Goal: Transaction & Acquisition: Download file/media

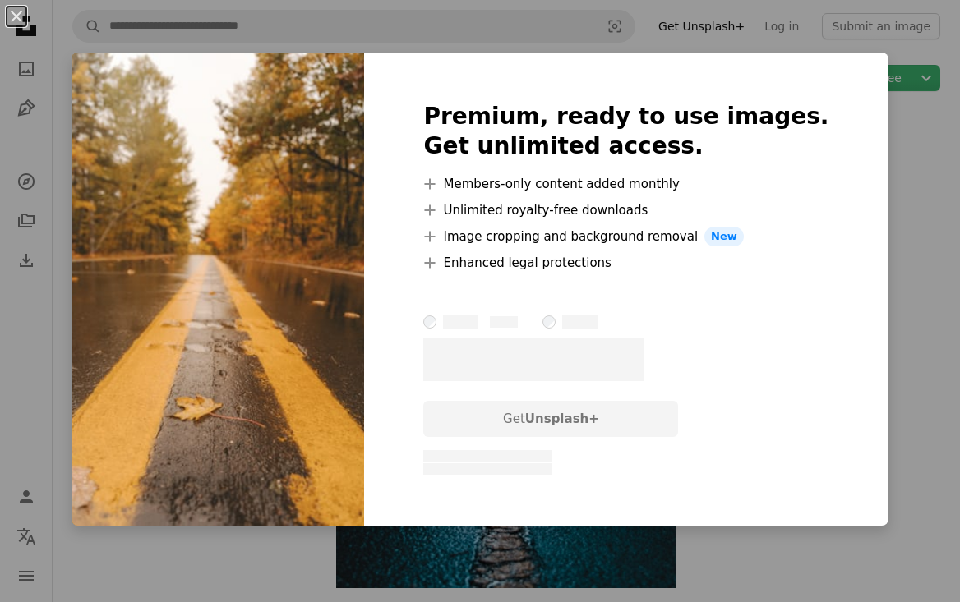
scroll to position [2817, 0]
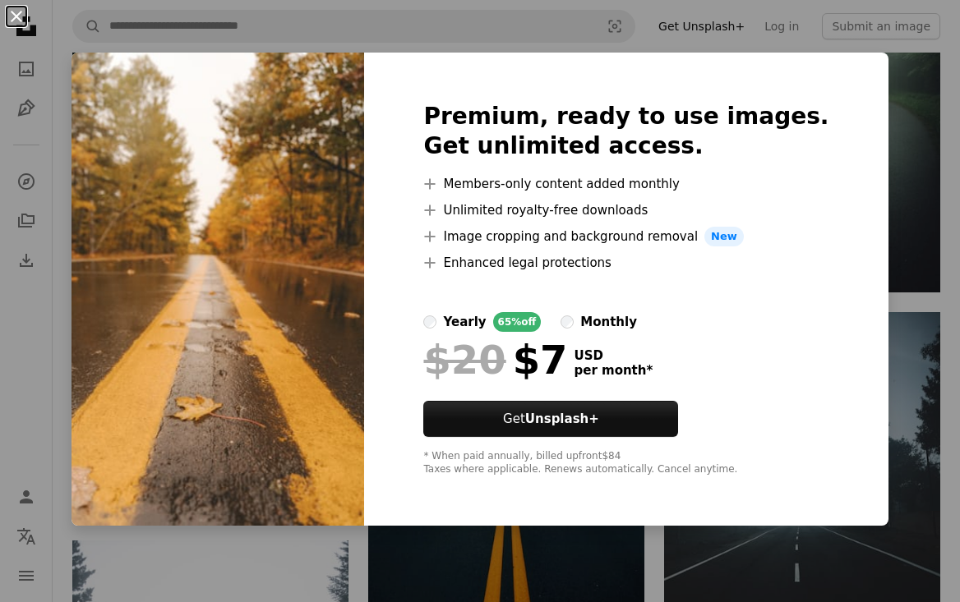
click at [23, 16] on button "An X shape" at bounding box center [17, 17] width 20 height 20
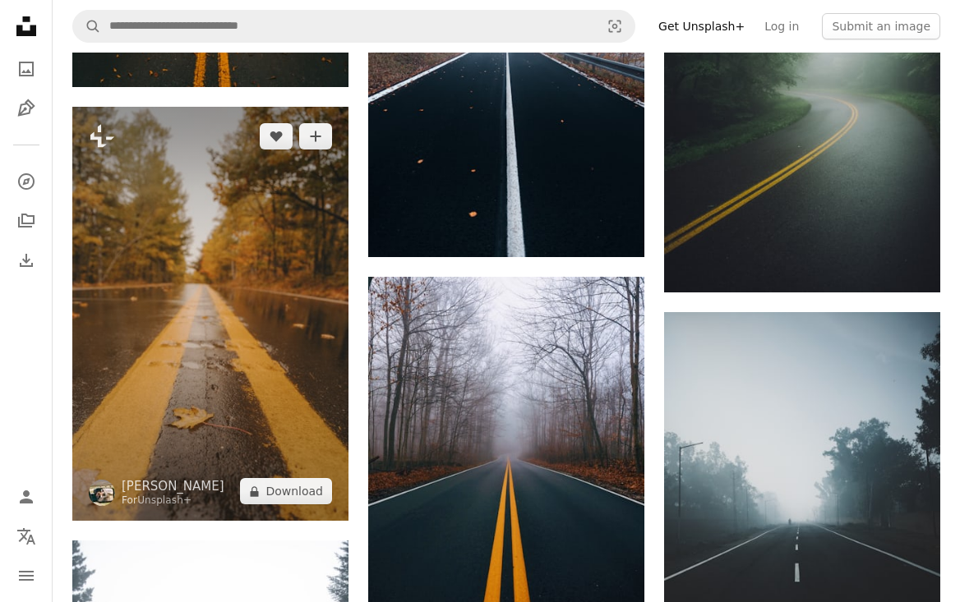
scroll to position [3056, 0]
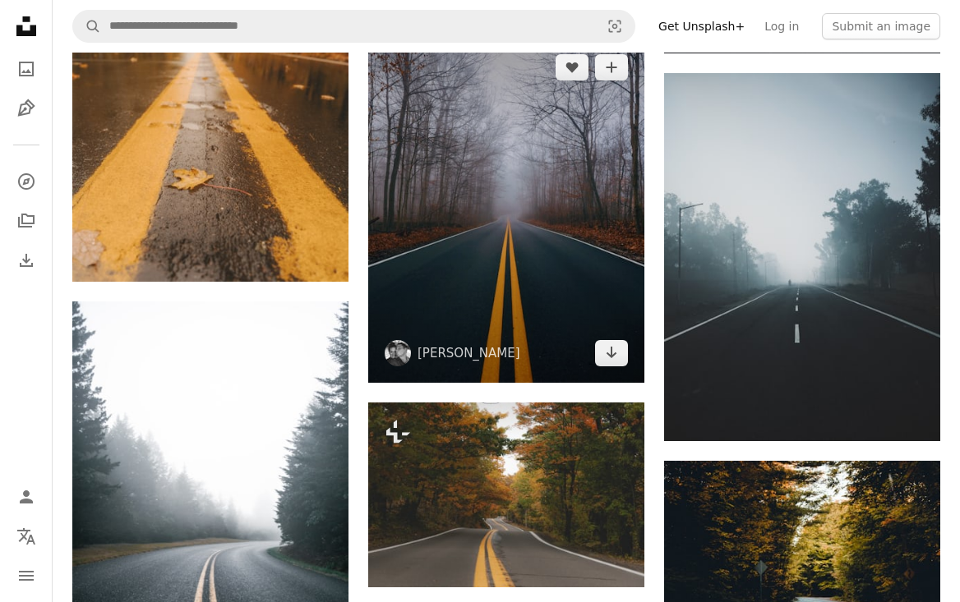
click at [497, 259] on img at bounding box center [506, 210] width 276 height 345
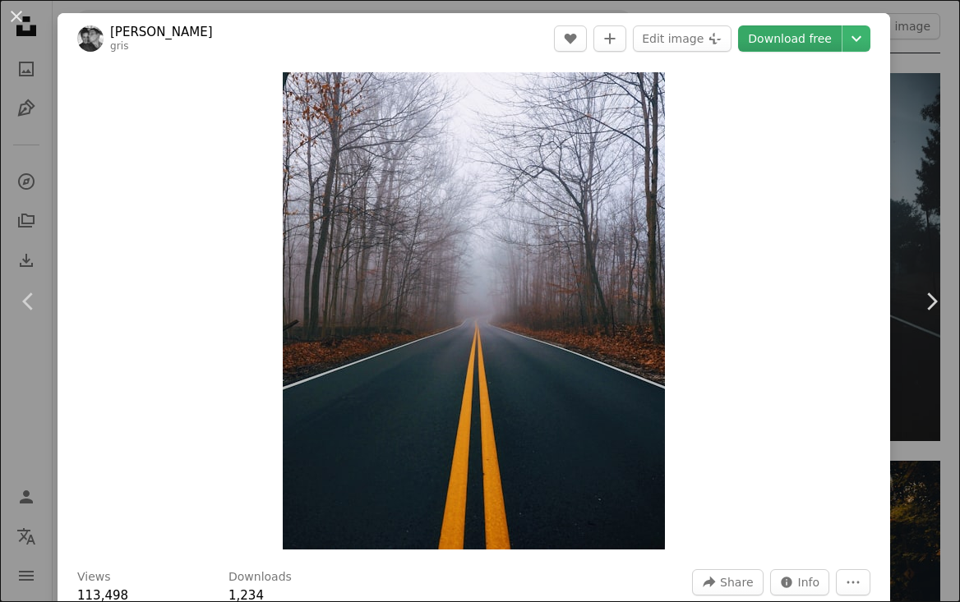
click at [806, 37] on link "Download free" at bounding box center [790, 38] width 104 height 26
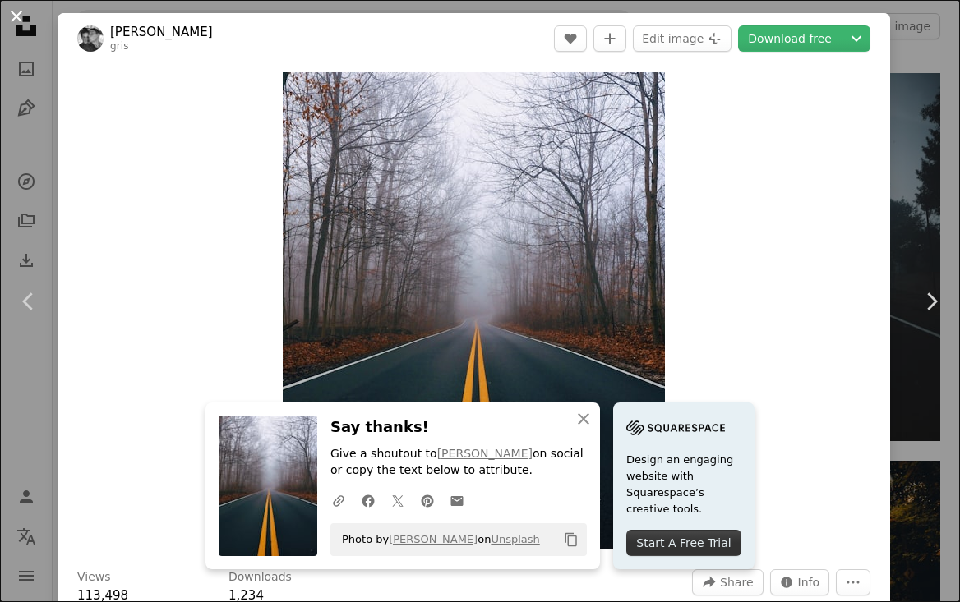
click at [20, 10] on button "An X shape" at bounding box center [17, 17] width 20 height 20
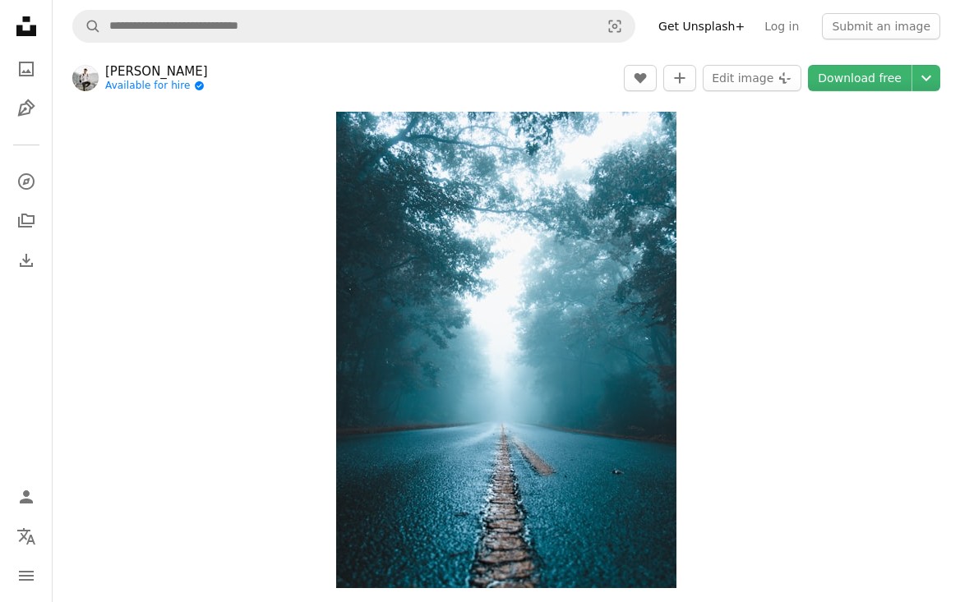
click at [164, 70] on link "[PERSON_NAME]" at bounding box center [156, 71] width 103 height 16
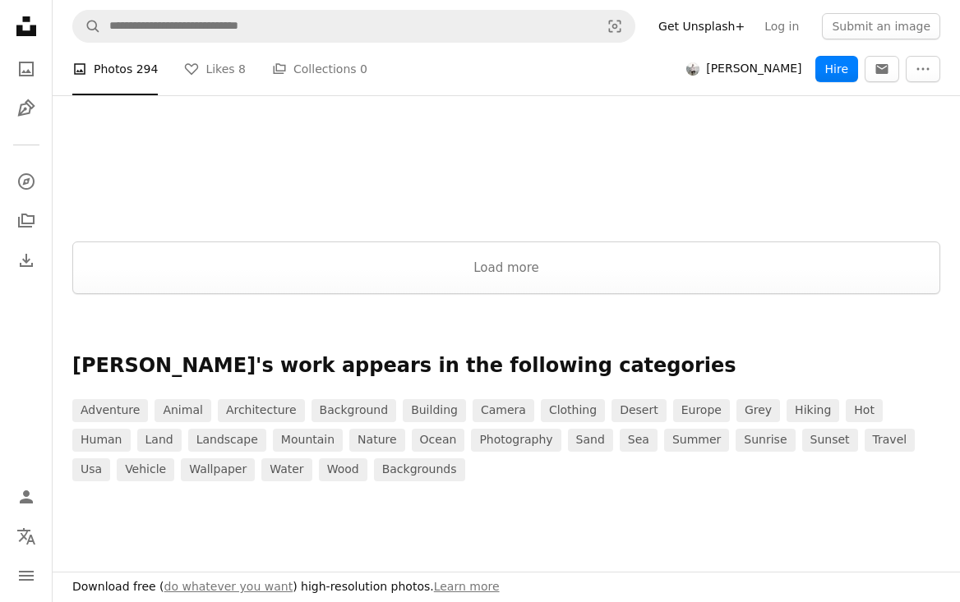
scroll to position [2974, 0]
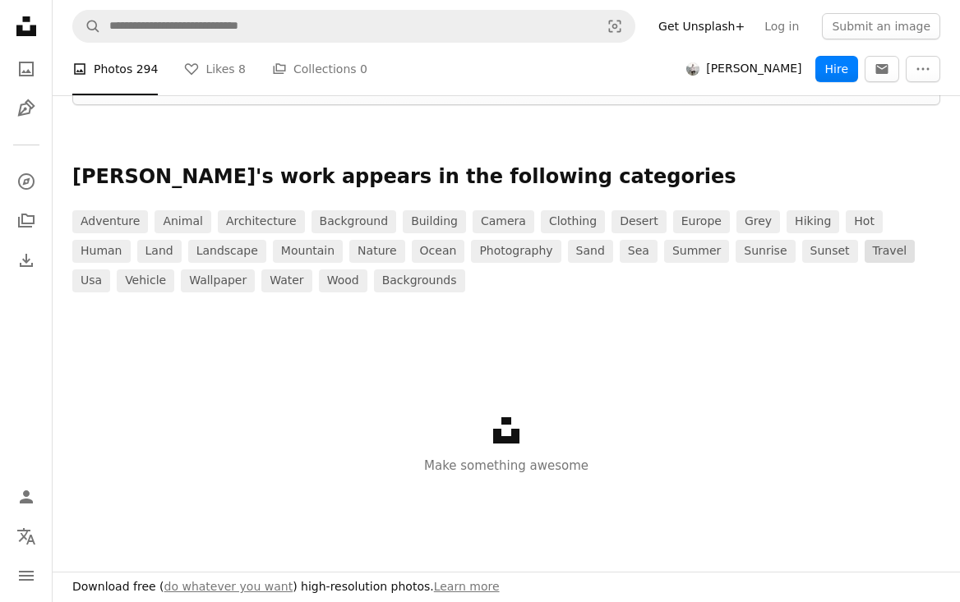
click at [864, 253] on link "travel" at bounding box center [889, 251] width 51 height 23
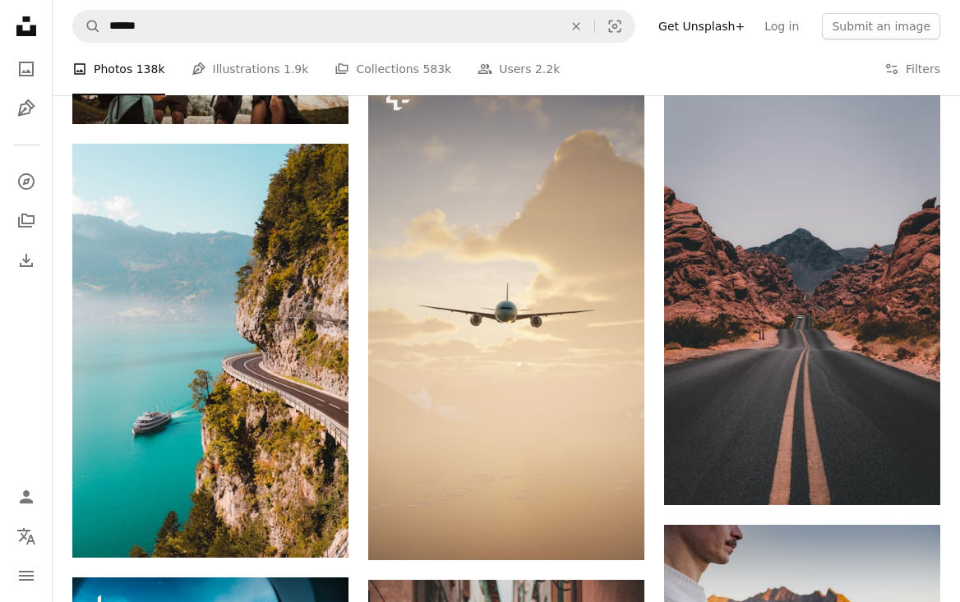
scroll to position [3458, 0]
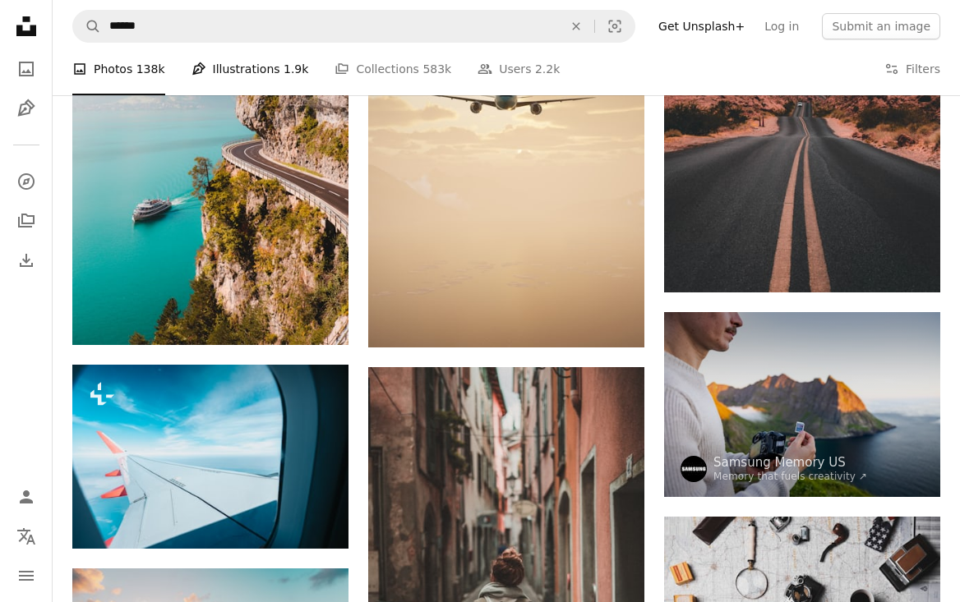
click at [249, 72] on link "Pen Tool Illustrations 1.9k" at bounding box center [249, 69] width 117 height 53
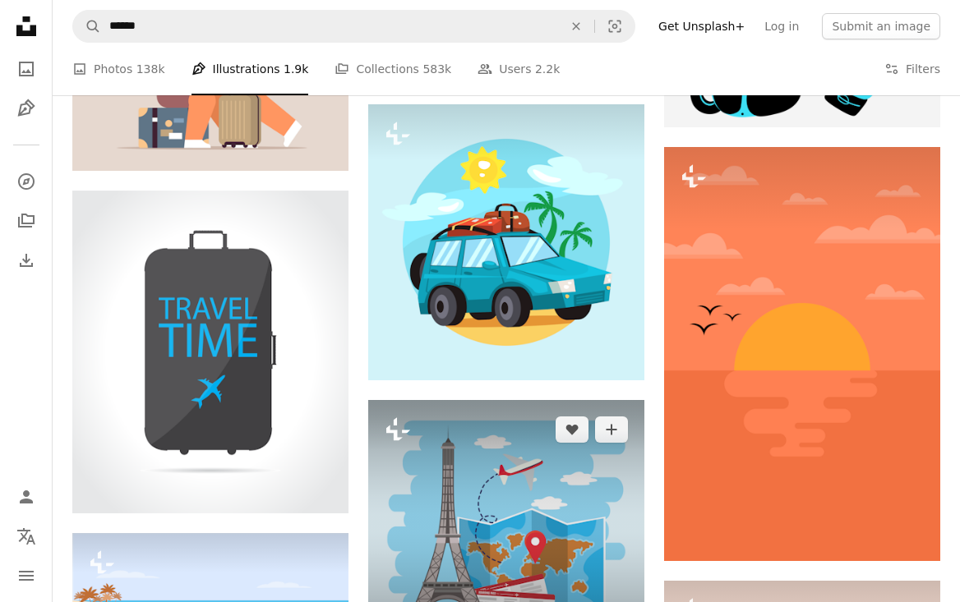
scroll to position [1863, 0]
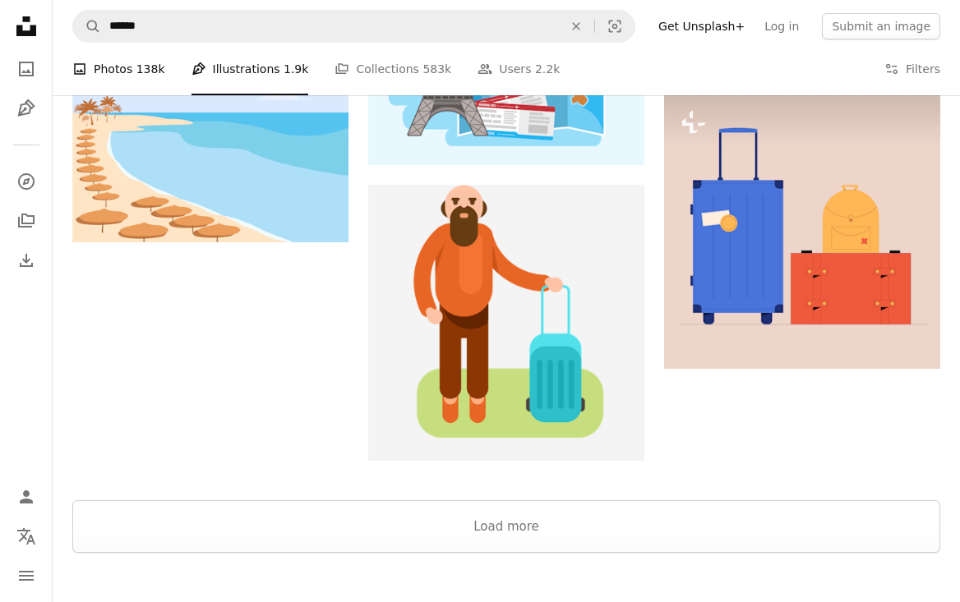
click at [140, 74] on span "138k" at bounding box center [150, 69] width 29 height 18
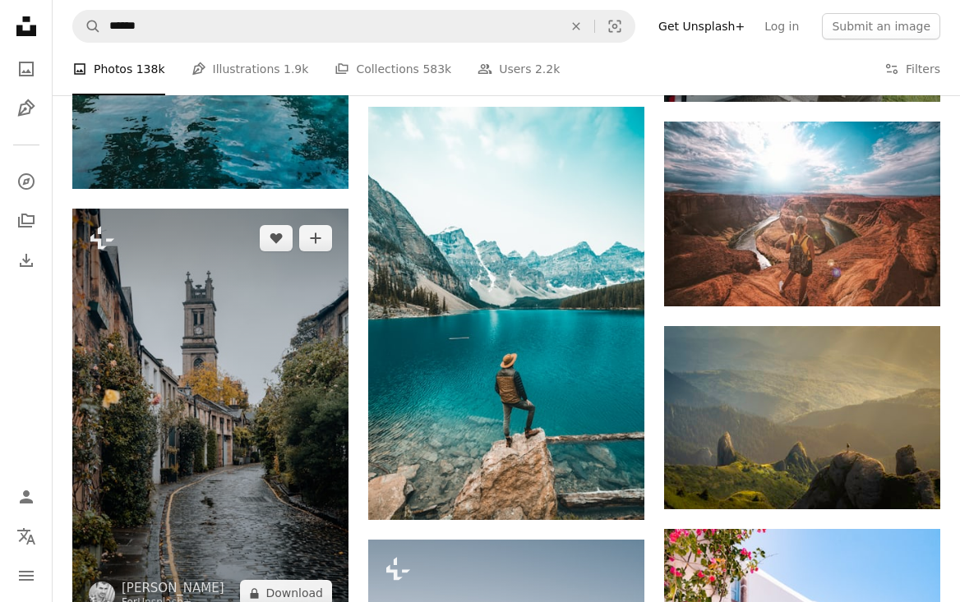
scroll to position [5986, 0]
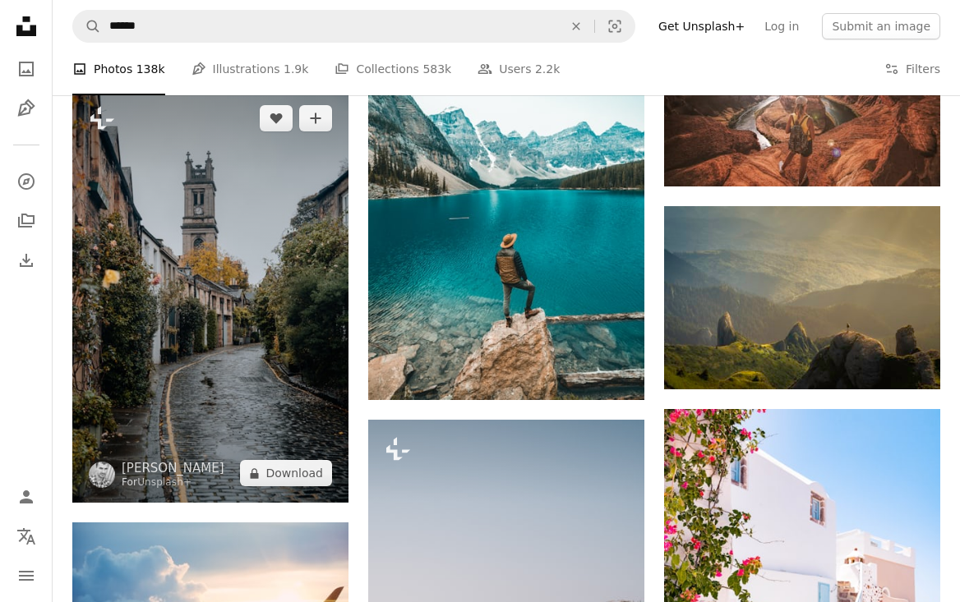
click at [230, 307] on img at bounding box center [210, 296] width 276 height 414
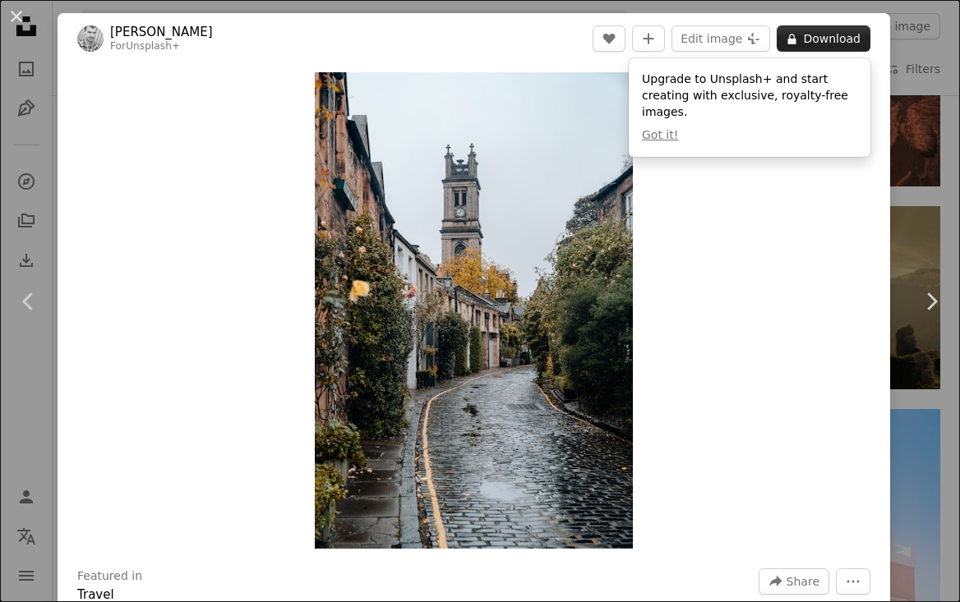
click at [798, 37] on icon "A lock" at bounding box center [791, 39] width 12 height 12
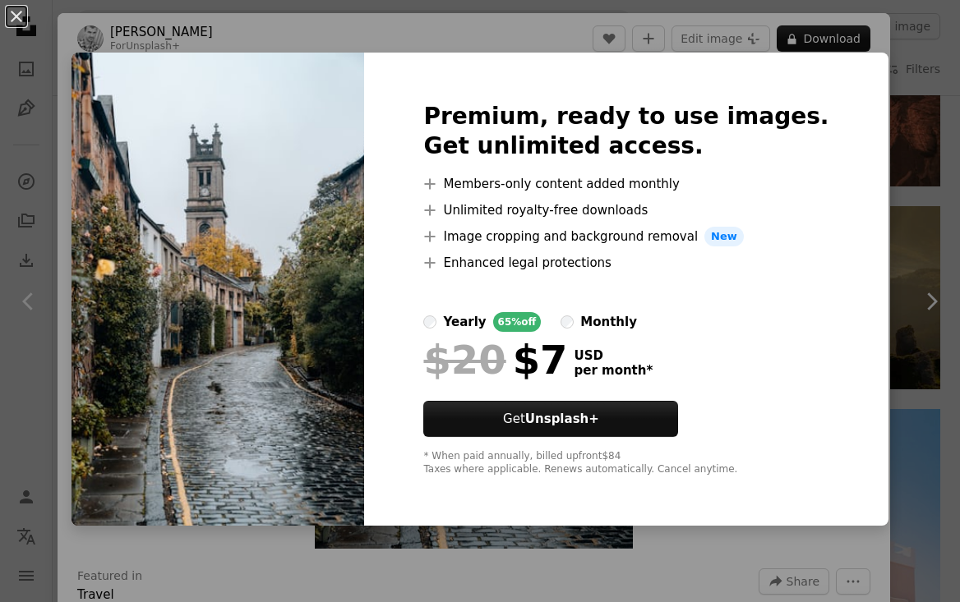
drag, startPoint x: 20, startPoint y: 19, endPoint x: 173, endPoint y: 159, distance: 207.6
click at [21, 21] on button "An X shape" at bounding box center [17, 17] width 20 height 20
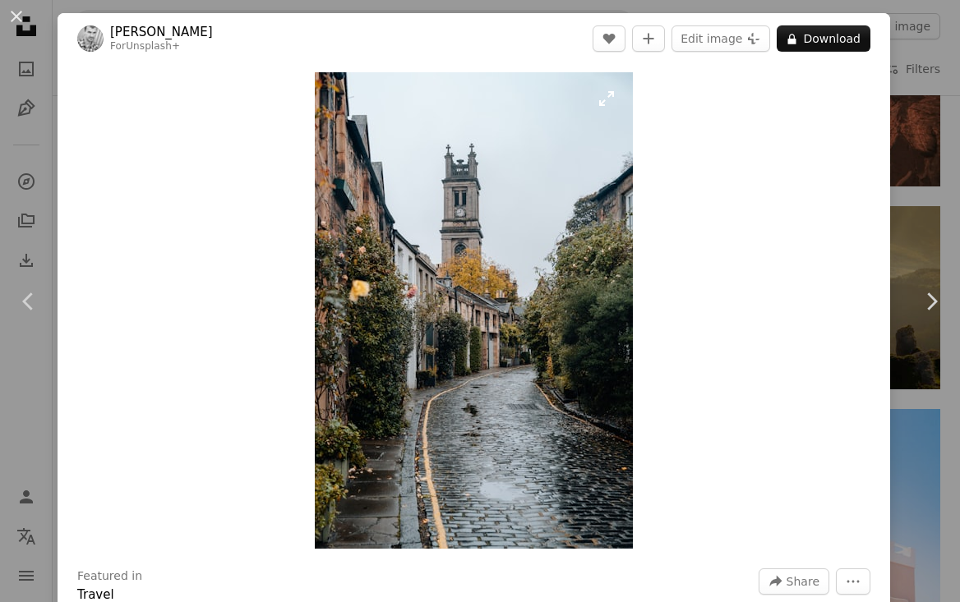
scroll to position [131, 0]
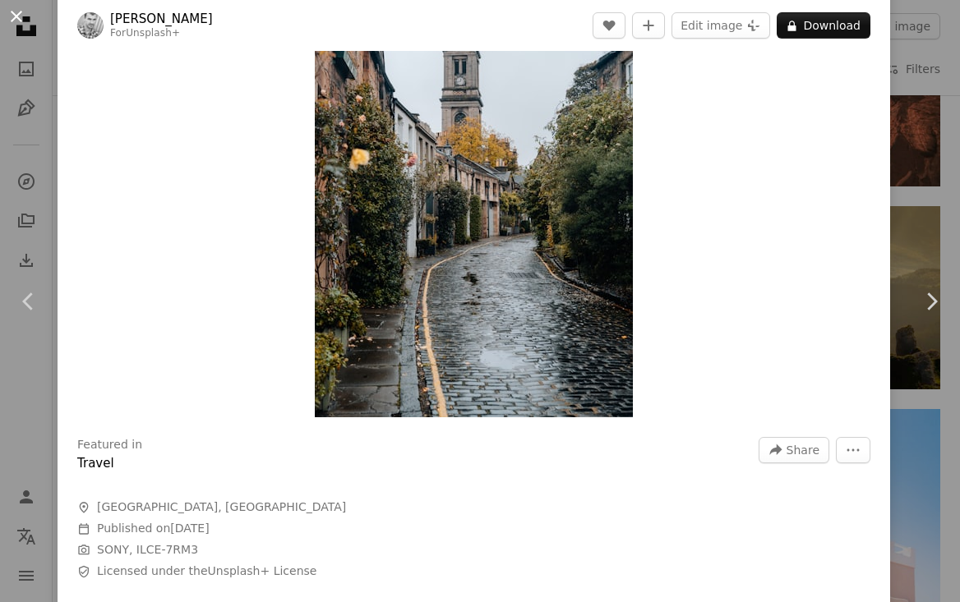
click at [15, 19] on button "An X shape" at bounding box center [17, 17] width 20 height 20
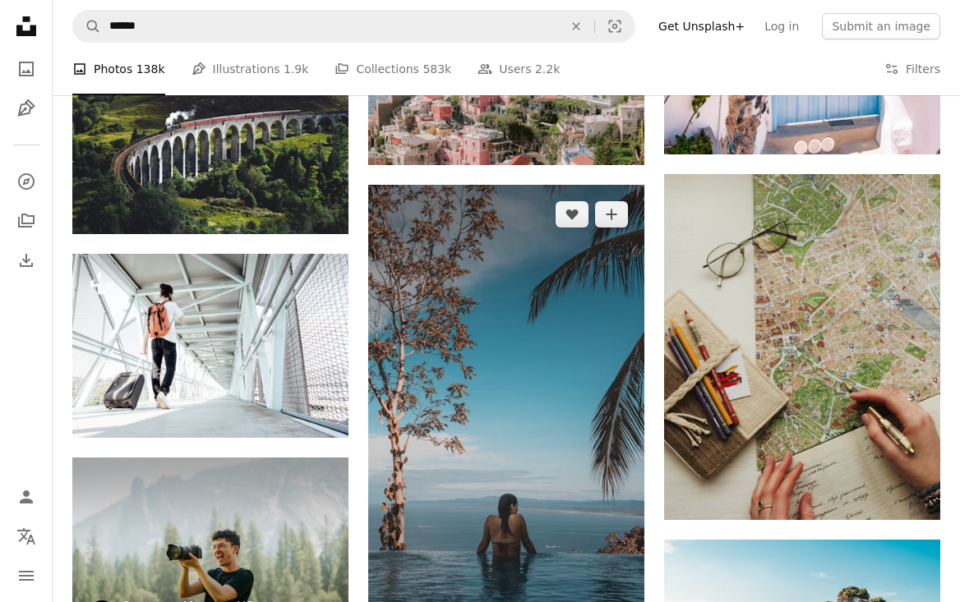
scroll to position [6735, 0]
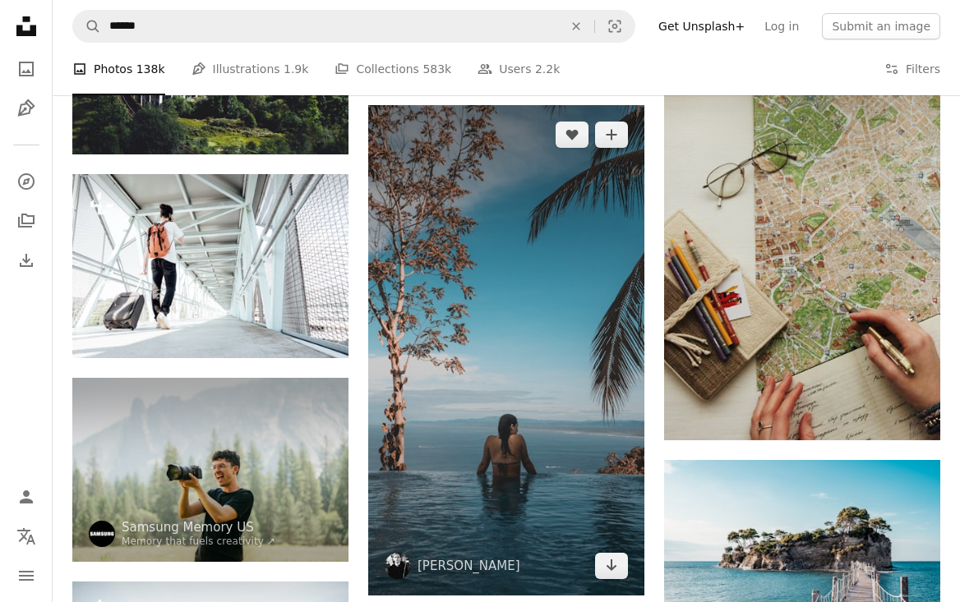
click at [499, 299] on img at bounding box center [506, 350] width 276 height 491
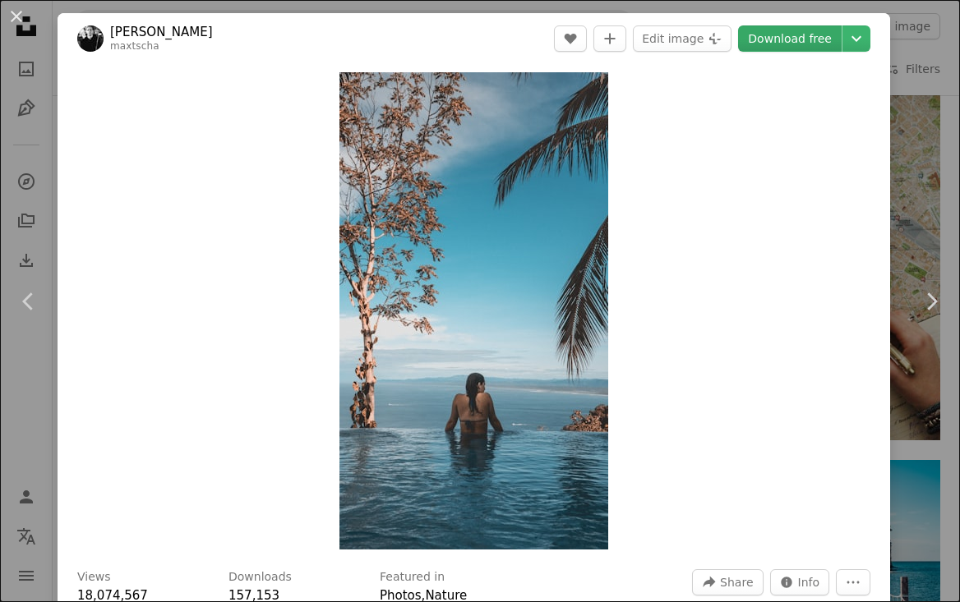
click at [793, 39] on link "Download free" at bounding box center [790, 38] width 104 height 26
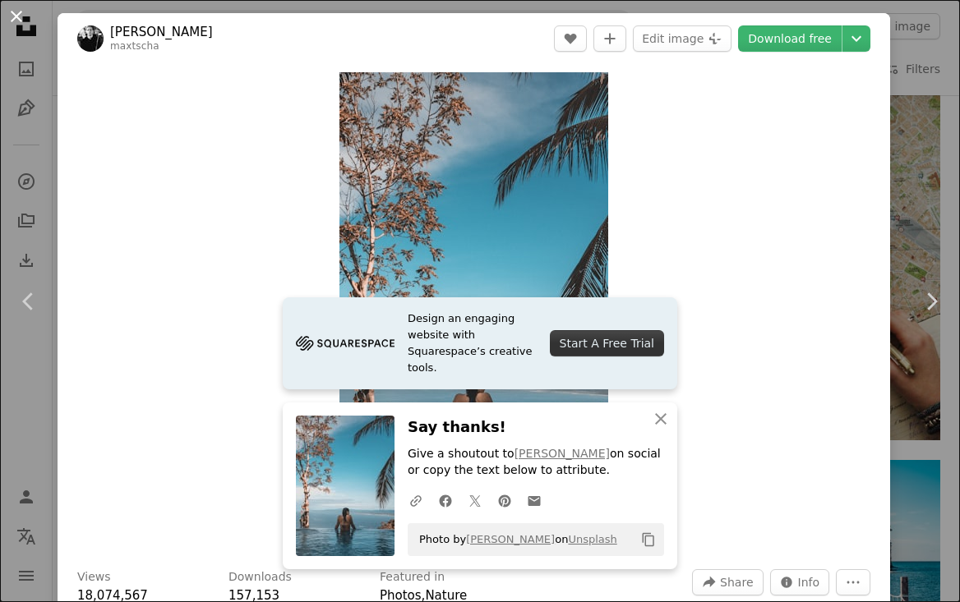
click at [17, 15] on button "An X shape" at bounding box center [17, 17] width 20 height 20
